Goal: Task Accomplishment & Management: Manage account settings

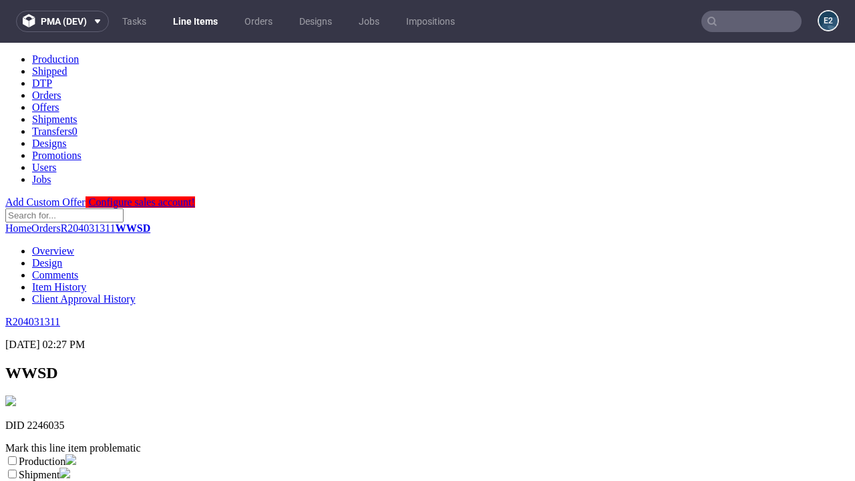
scroll to position [235, 0]
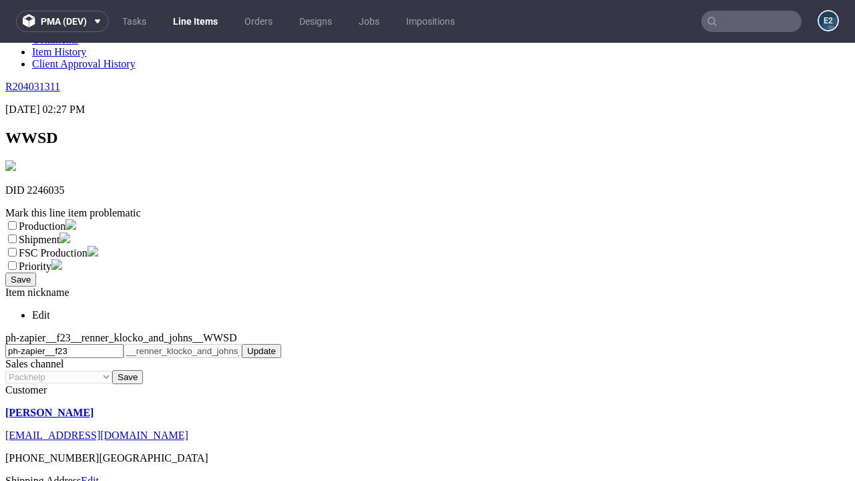
select select "dtp_ca_needed"
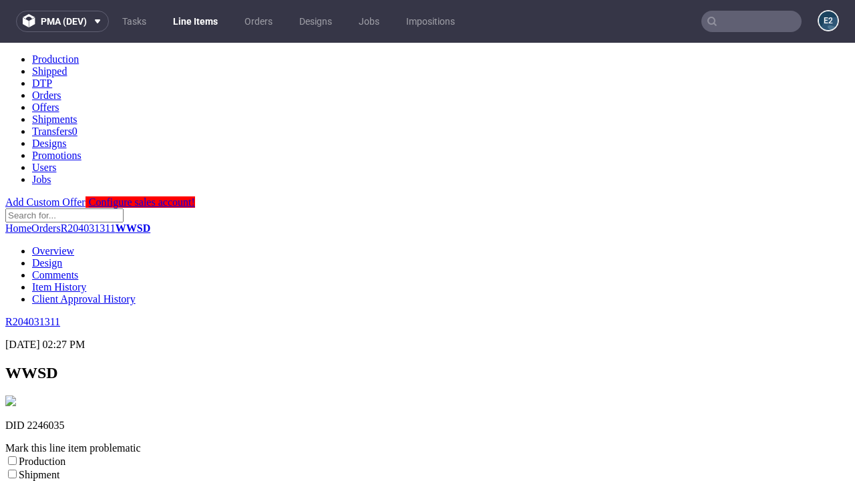
scroll to position [0, 0]
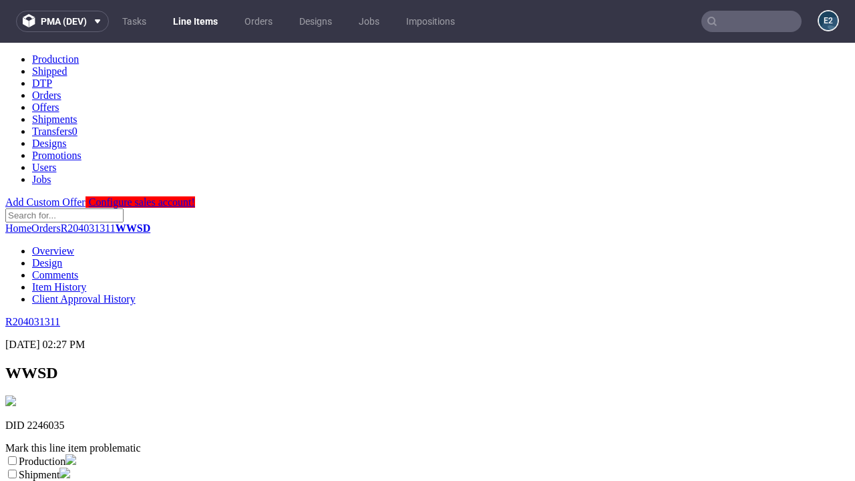
checkbox input "true"
